Goal: Information Seeking & Learning: Understand process/instructions

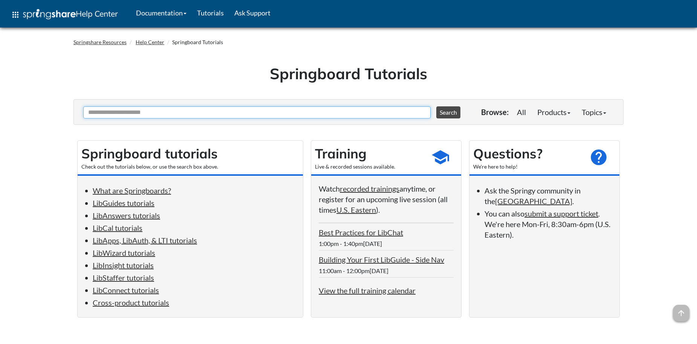
click at [240, 107] on input "Ask Another Question" at bounding box center [256, 112] width 347 height 12
type input "**********"
click at [436, 106] on button "Search" at bounding box center [448, 112] width 24 height 12
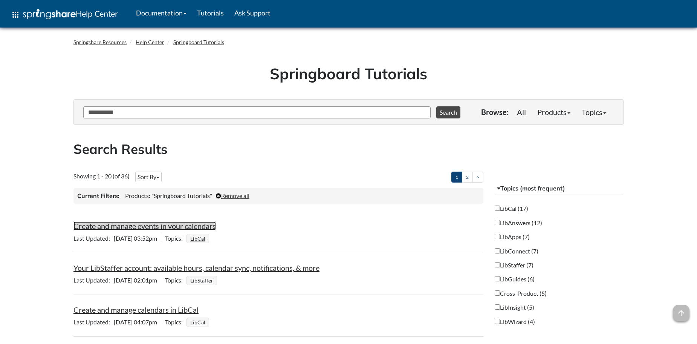
click at [194, 229] on link "Create and manage events in your calendars" at bounding box center [144, 225] width 142 height 9
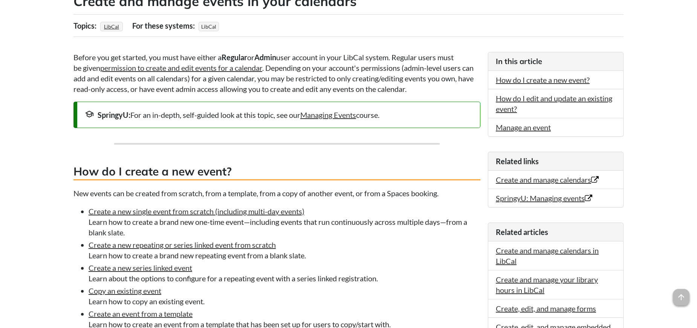
scroll to position [100, 0]
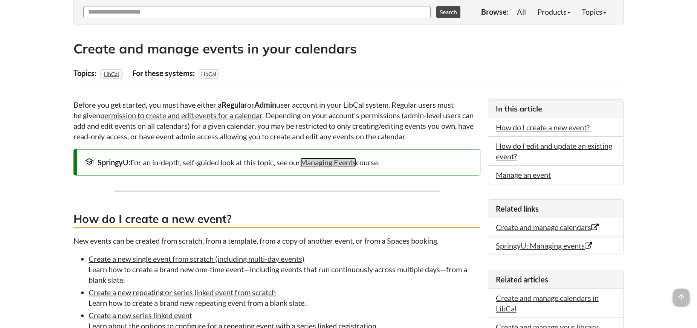
click at [343, 162] on link "Managing Events" at bounding box center [328, 162] width 56 height 9
